Goal: Register for event/course

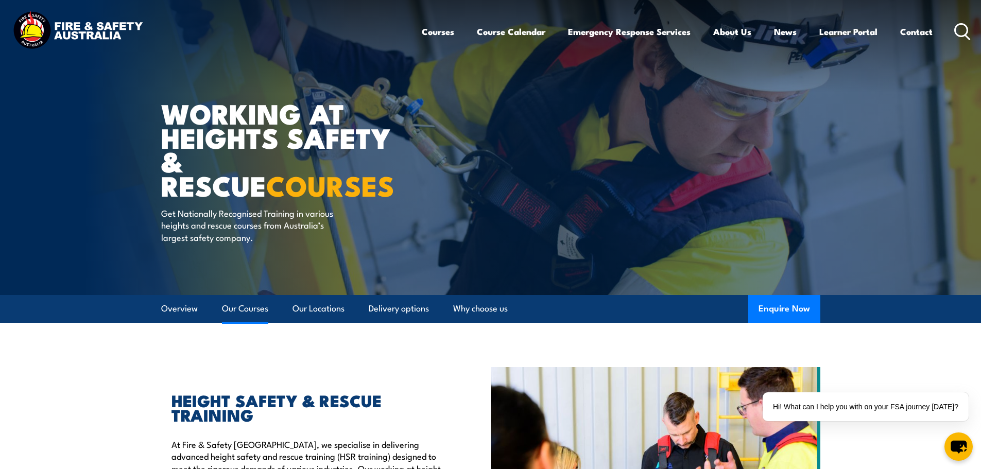
click at [231, 308] on link "Our Courses" at bounding box center [245, 308] width 46 height 27
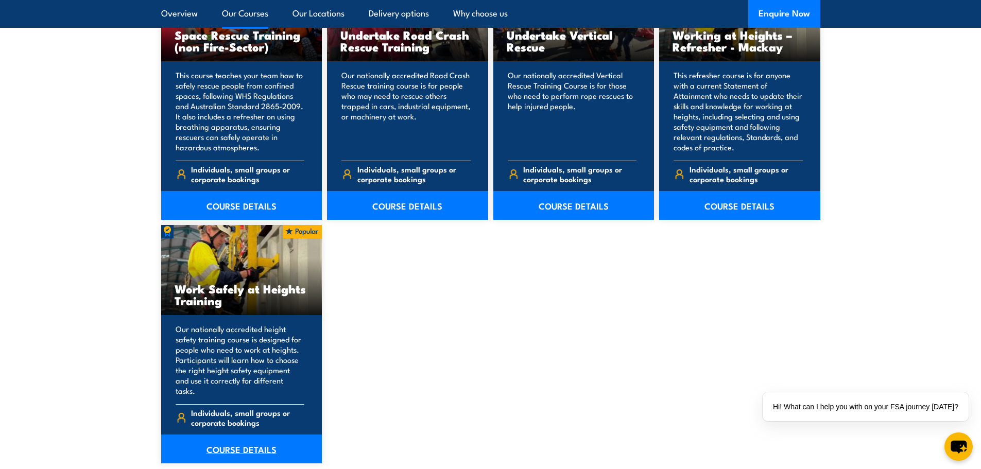
scroll to position [1245, 0]
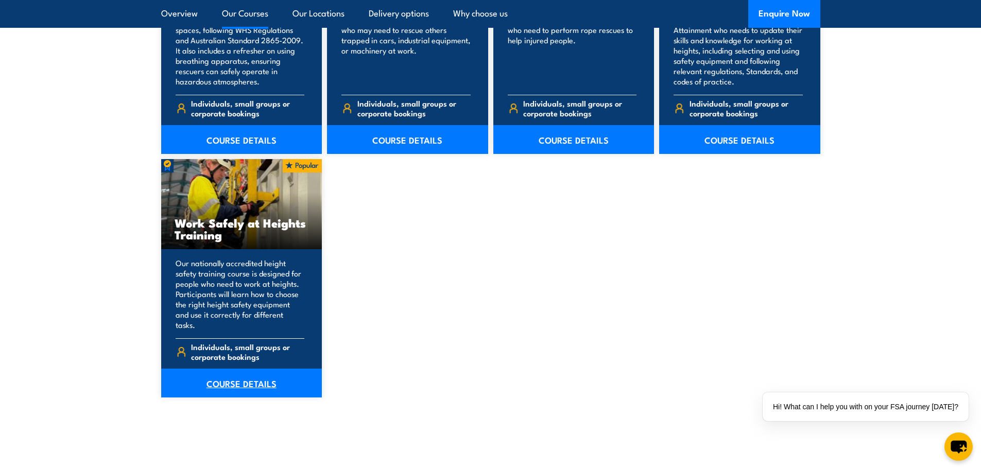
click at [249, 370] on link "COURSE DETAILS" at bounding box center [241, 383] width 161 height 29
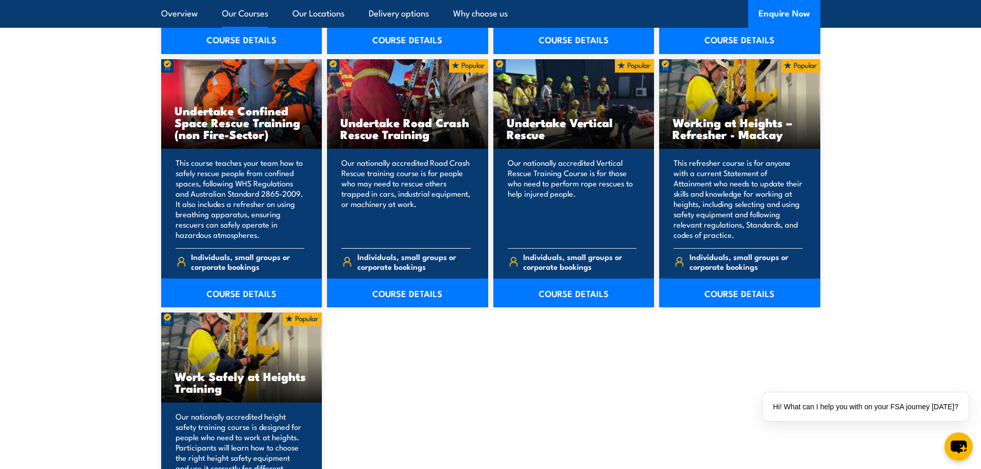
scroll to position [936, 0]
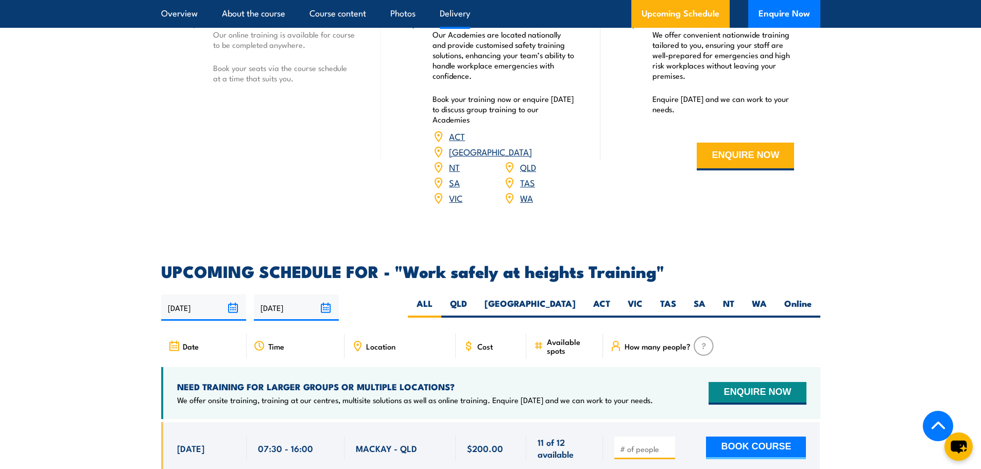
scroll to position [1494, 0]
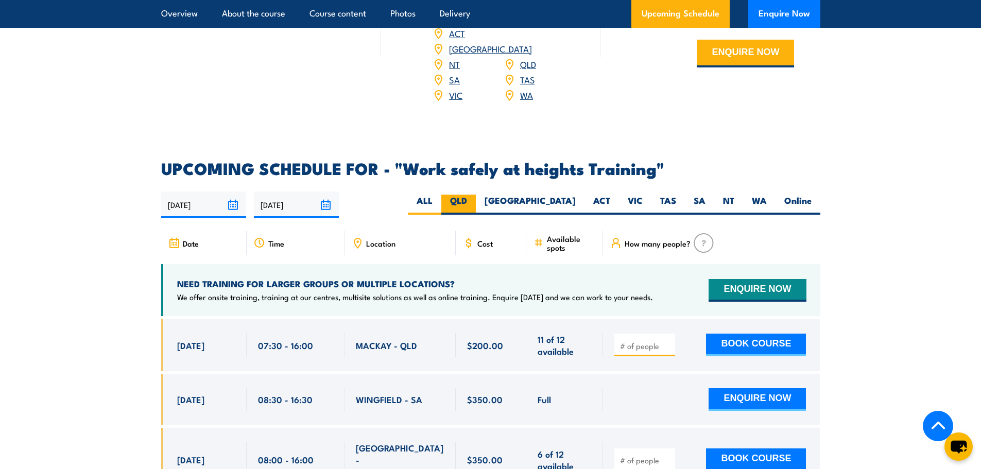
click at [476, 195] on label "QLD" at bounding box center [458, 205] width 35 height 20
click at [474, 195] on input "QLD" at bounding box center [470, 198] width 7 height 7
radio input "true"
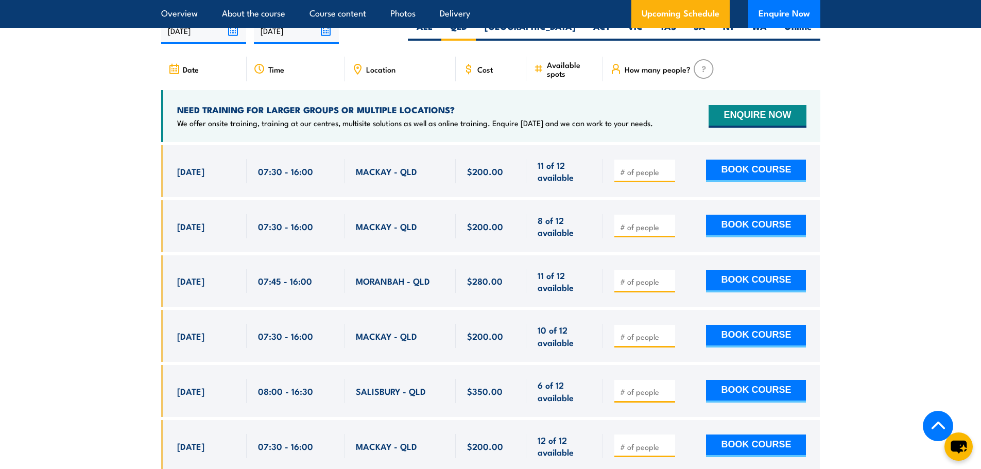
scroll to position [1691, 0]
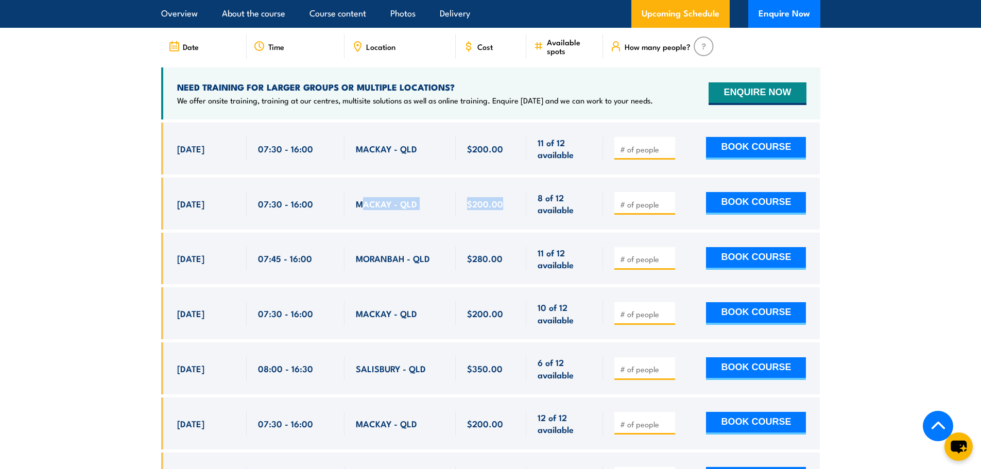
drag, startPoint x: 361, startPoint y: 191, endPoint x: 514, endPoint y: 192, distance: 153.0
click at [514, 192] on div "[DATE] 07:30 - 07:30" at bounding box center [490, 204] width 659 height 52
drag, startPoint x: 366, startPoint y: 244, endPoint x: 512, endPoint y: 254, distance: 146.2
click at [512, 254] on div "[DATE] 07:45 - 07:45" at bounding box center [490, 259] width 659 height 52
drag, startPoint x: 359, startPoint y: 359, endPoint x: 509, endPoint y: 357, distance: 150.4
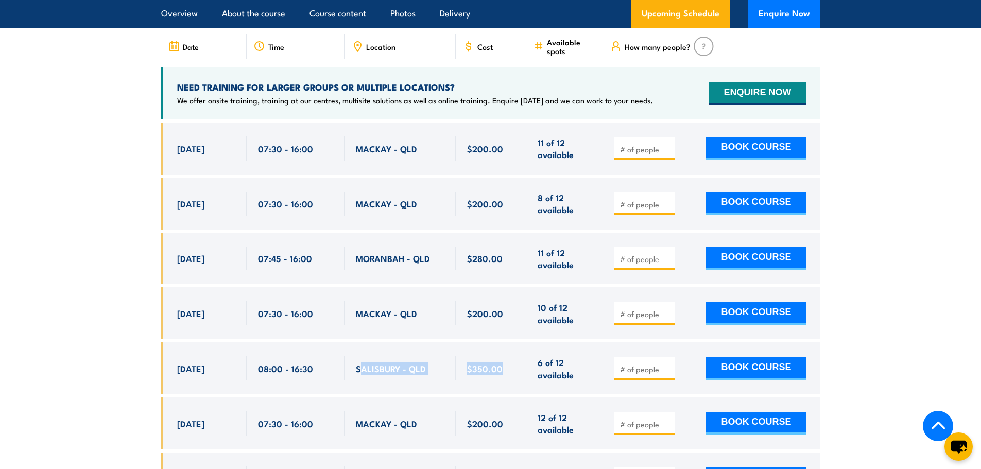
click at [509, 357] on div "30 Oct, 2025, 08:00 - 08:00" at bounding box center [490, 369] width 659 height 52
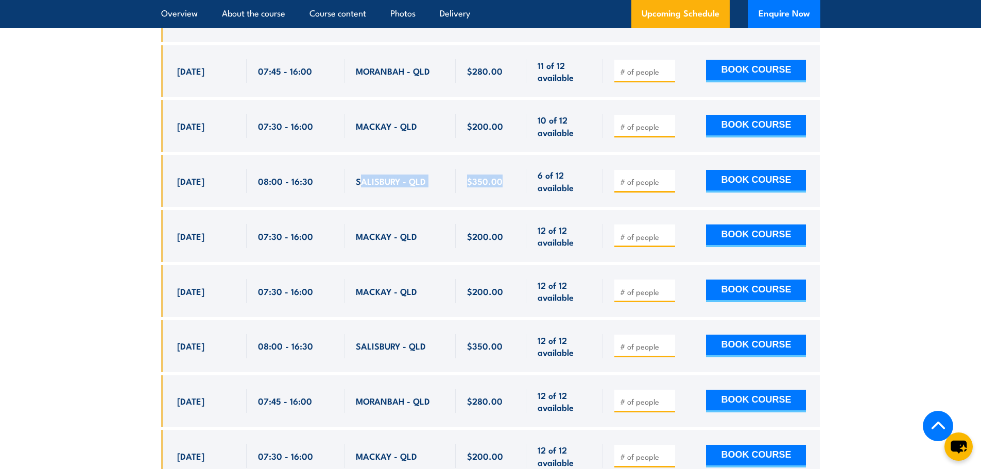
scroll to position [1897, 0]
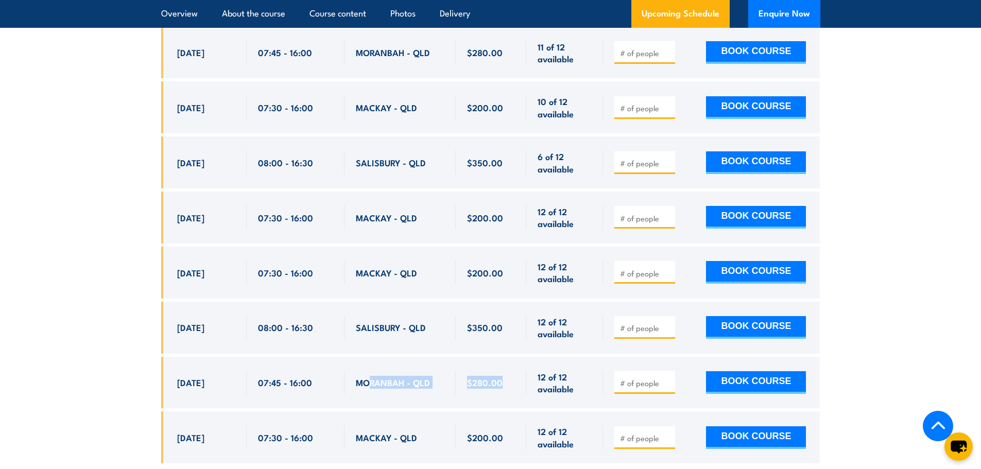
drag, startPoint x: 387, startPoint y: 364, endPoint x: 449, endPoint y: 305, distance: 85.3
click at [496, 357] on div "2 Dec, 2025, 07:45 - 07:45" at bounding box center [490, 383] width 659 height 52
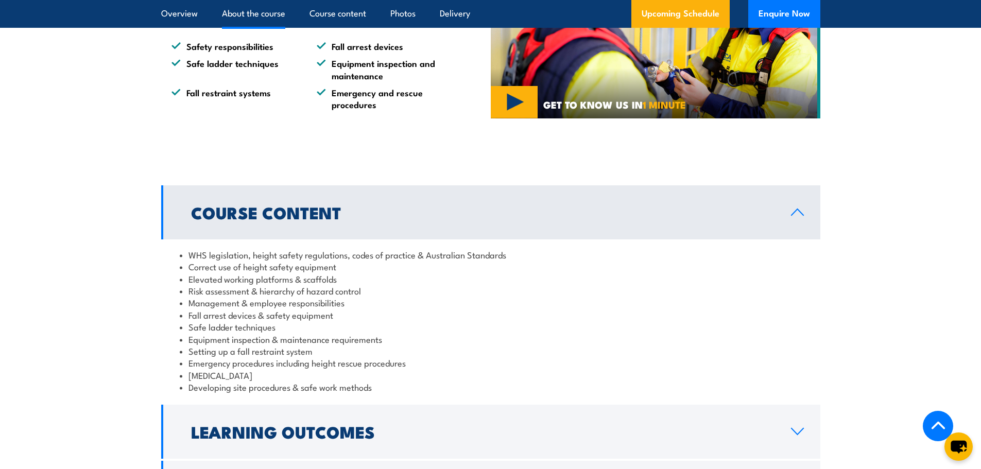
scroll to position [557, 0]
